Goal: Information Seeking & Learning: Check status

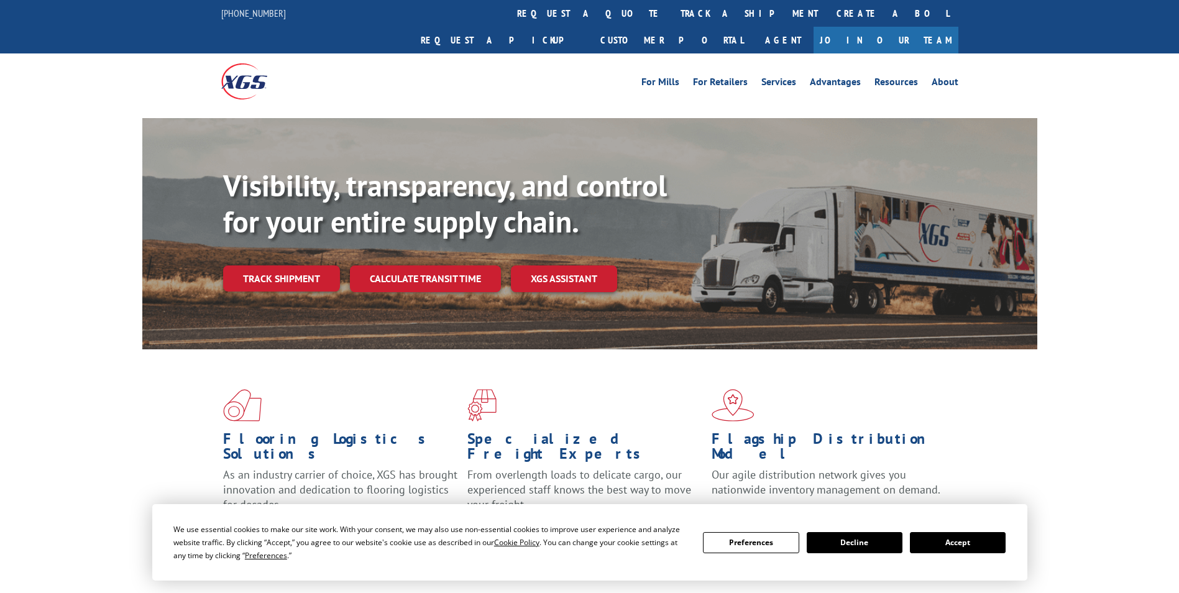
drag, startPoint x: 259, startPoint y: 259, endPoint x: 310, endPoint y: 221, distance: 63.4
click at [259, 265] on link "Track shipment" at bounding box center [281, 278] width 117 height 26
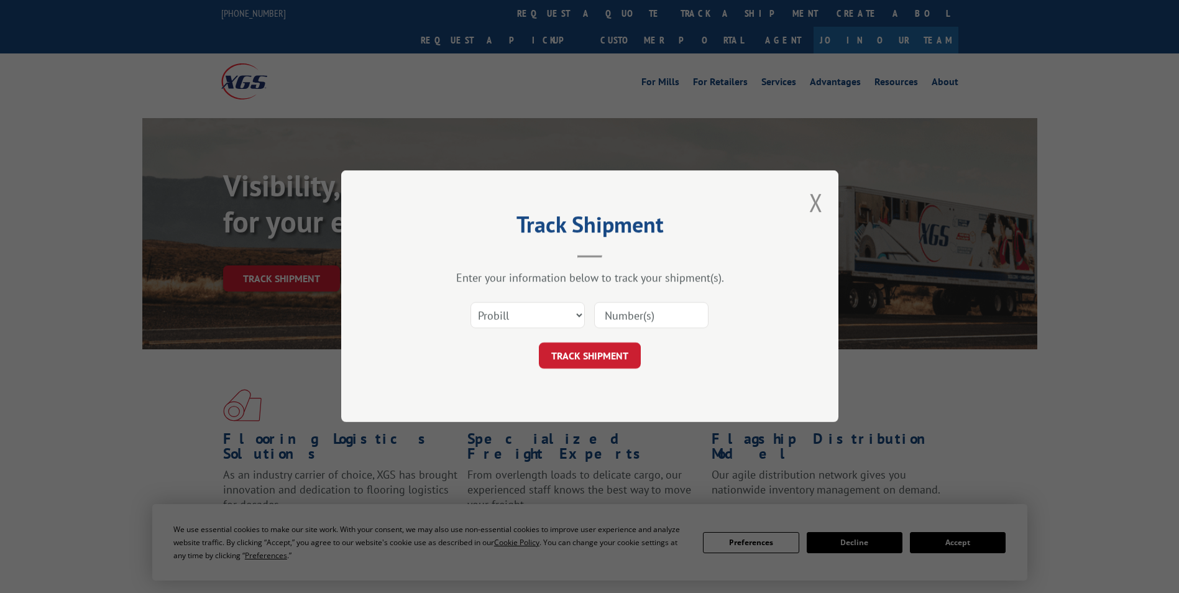
drag, startPoint x: 470, startPoint y: 316, endPoint x: 474, endPoint y: 324, distance: 8.6
click at [471, 320] on div "Select category... Probill BOL PO" at bounding box center [589, 315] width 373 height 41
click at [510, 321] on select "Select category... Probill BOL PO" at bounding box center [528, 316] width 114 height 26
select select "bol"
click at [471, 303] on select "Select category... Probill BOL PO" at bounding box center [528, 316] width 114 height 26
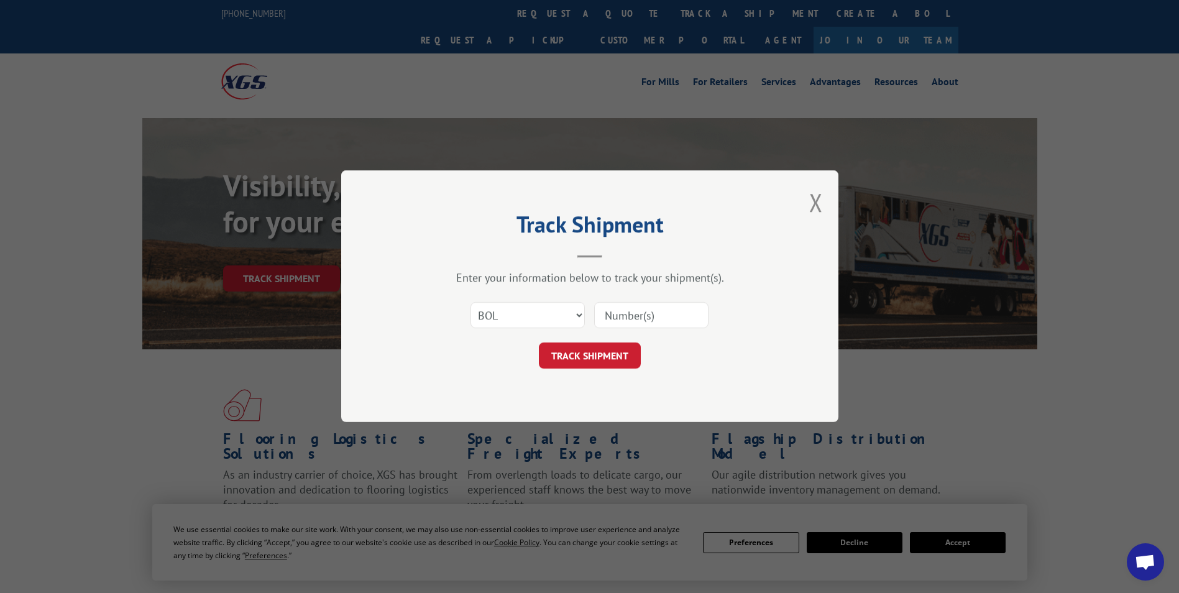
click at [643, 318] on input at bounding box center [651, 316] width 114 height 26
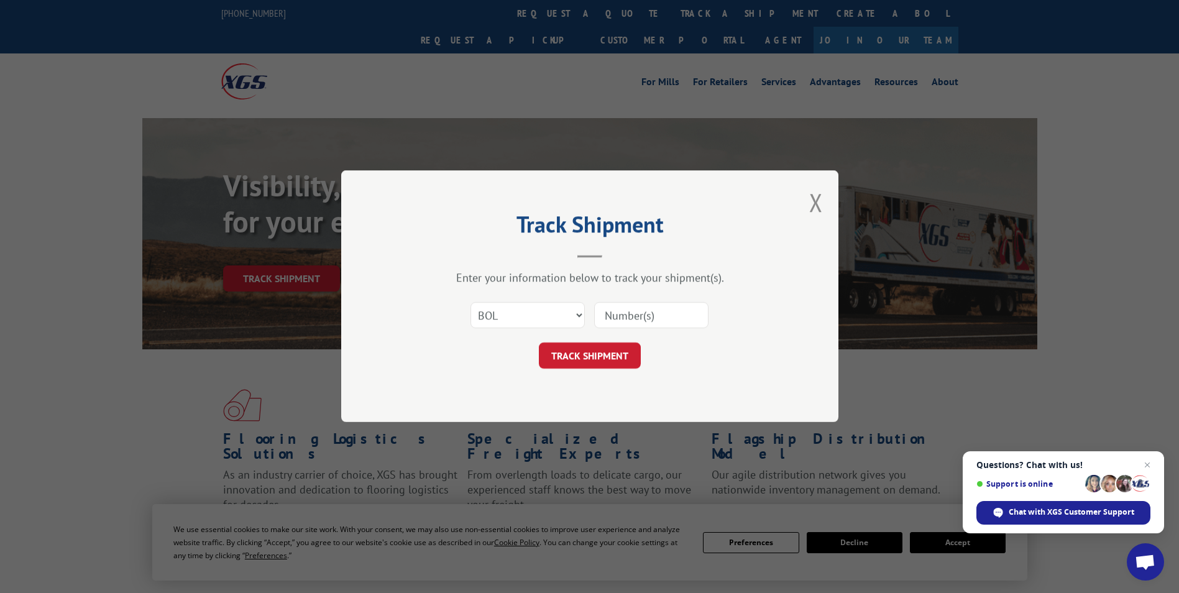
paste input "5549072"
type input "5549072"
click at [614, 363] on button "TRACK SHIPMENT" at bounding box center [590, 356] width 102 height 26
